Goal: Task Accomplishment & Management: Manage account settings

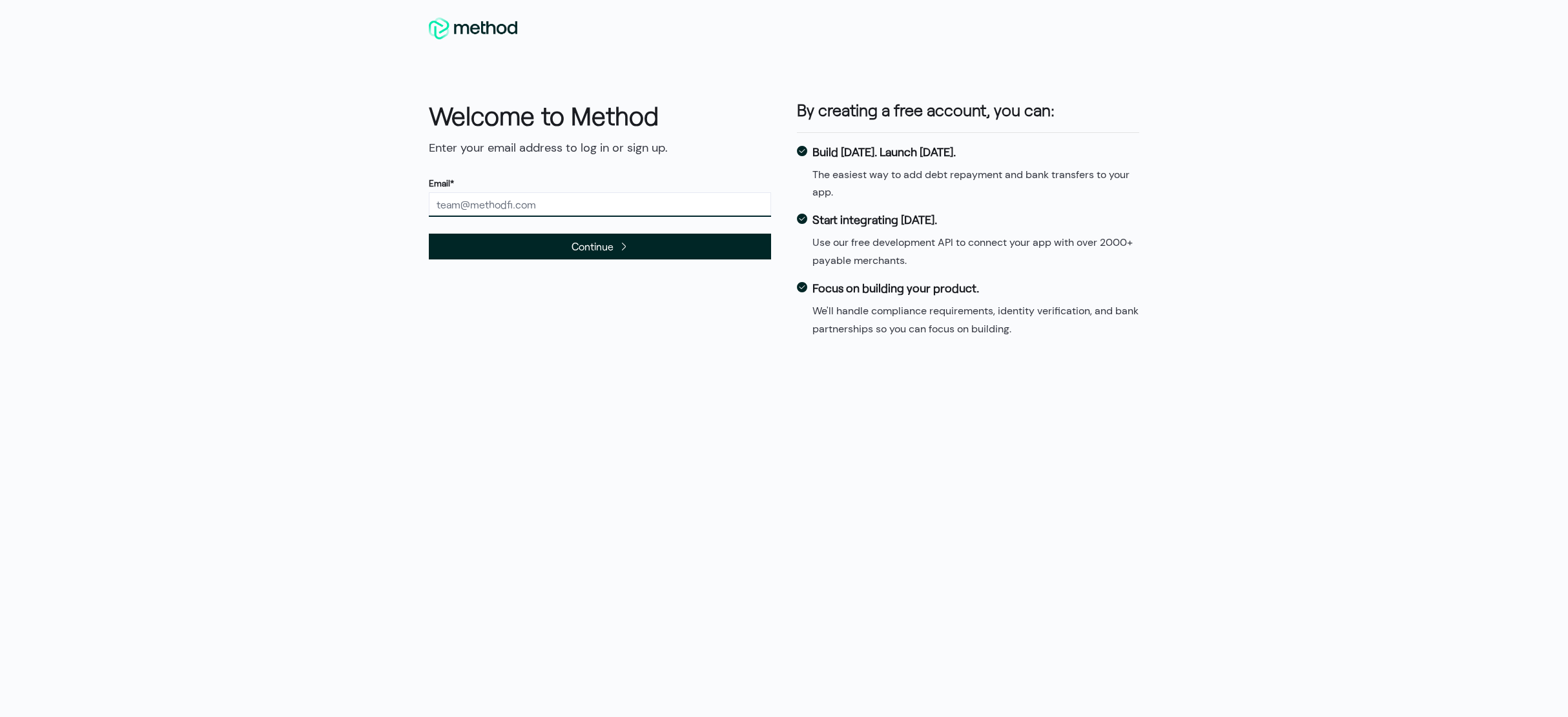
click at [498, 208] on input "text" at bounding box center [599, 204] width 342 height 24
type input "adam.stern@springeq.com"
click at [428, 233] on button "Continue" at bounding box center [599, 246] width 342 height 26
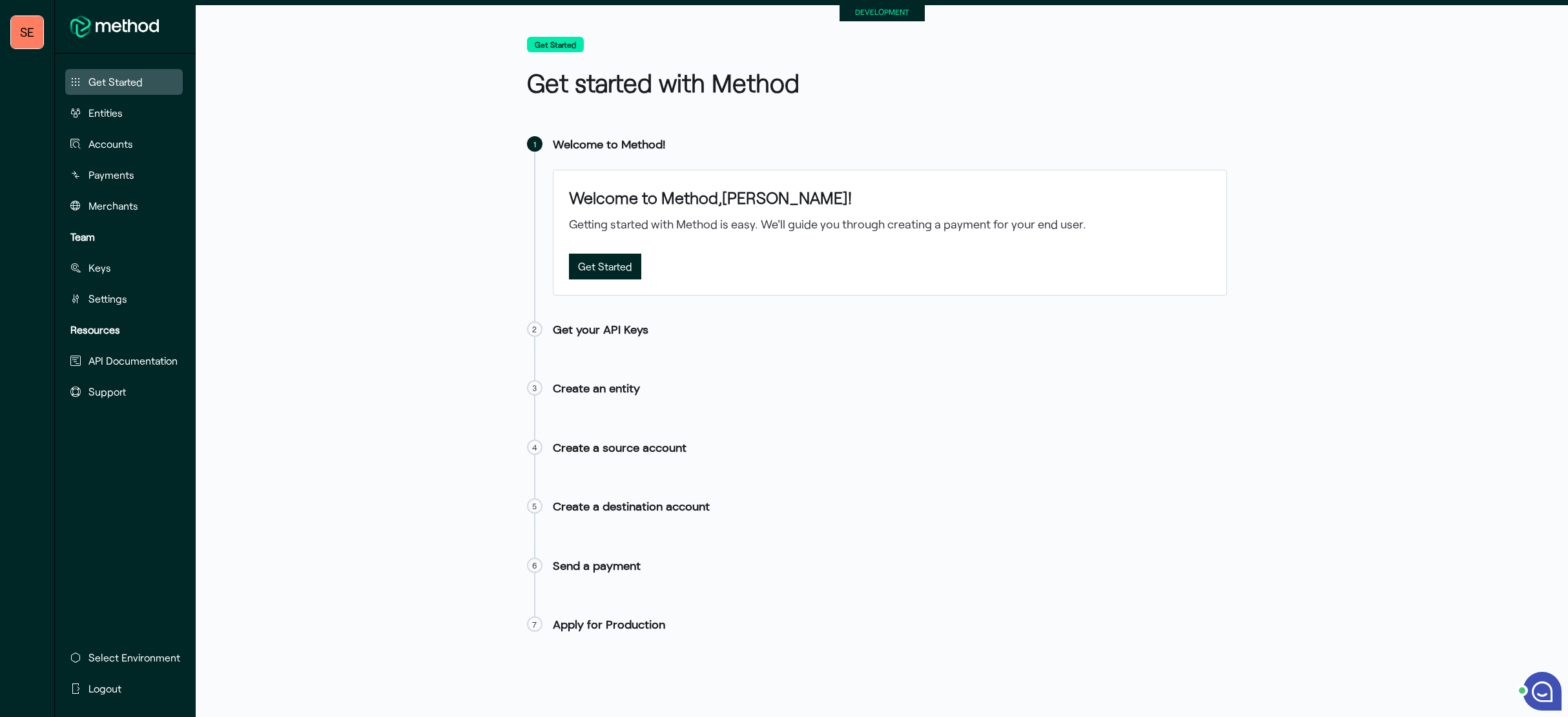
click at [27, 34] on span "SE" at bounding box center [27, 32] width 14 height 26
click at [111, 311] on button "Settings" at bounding box center [124, 299] width 118 height 26
